Goal: Obtain resource: Obtain resource

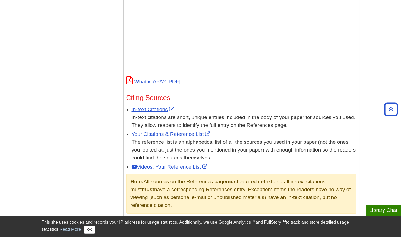
scroll to position [244, 0]
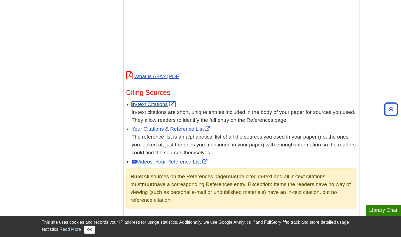
click at [154, 104] on link "In-text Citations" at bounding box center [154, 104] width 44 height 6
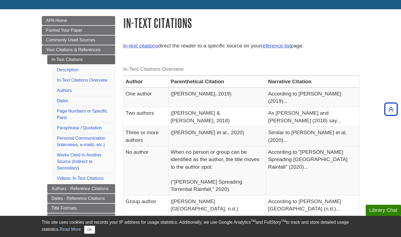
scroll to position [54, 0]
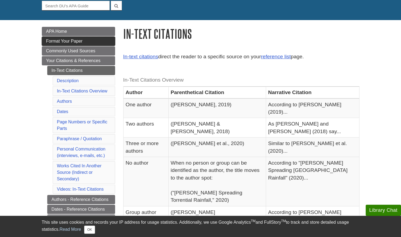
click at [78, 41] on span "Format Your Paper" at bounding box center [64, 41] width 36 height 5
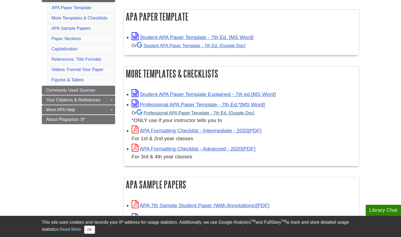
scroll to position [109, 0]
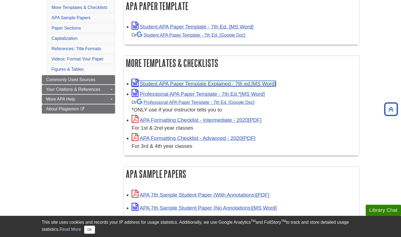
click at [178, 82] on link "Student APA Paper Template Explained - 7th ed." at bounding box center [204, 84] width 144 height 6
drag, startPoint x: 91, startPoint y: 230, endPoint x: 138, endPoint y: 224, distance: 47.6
click at [91, 230] on button "OK" at bounding box center [89, 230] width 11 height 8
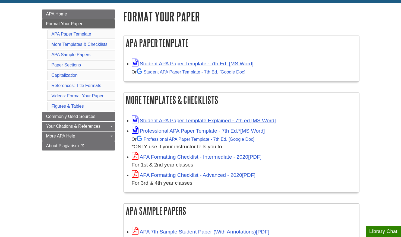
scroll to position [81, 0]
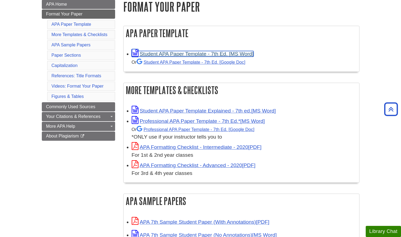
click at [202, 53] on link "Student APA Paper Template - 7th Ed. [MS Word]" at bounding box center [193, 54] width 122 height 6
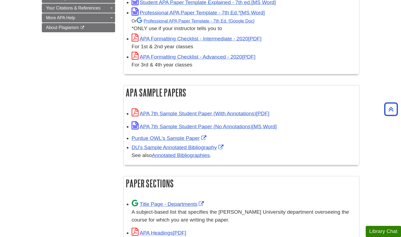
scroll to position [136, 0]
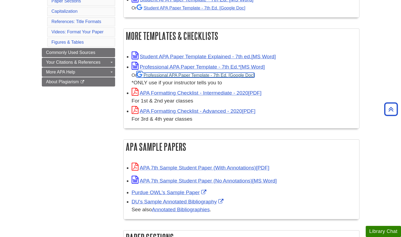
click at [200, 76] on link "Professional APA Paper Template - 7th Ed." at bounding box center [195, 75] width 118 height 5
